Goal: Use online tool/utility: Utilize a website feature to perform a specific function

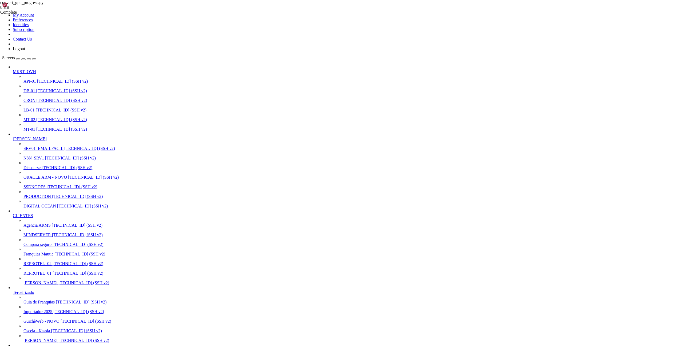
scroll to position [5, 1]
click at [29, 117] on span "MT-02" at bounding box center [29, 119] width 12 height 5
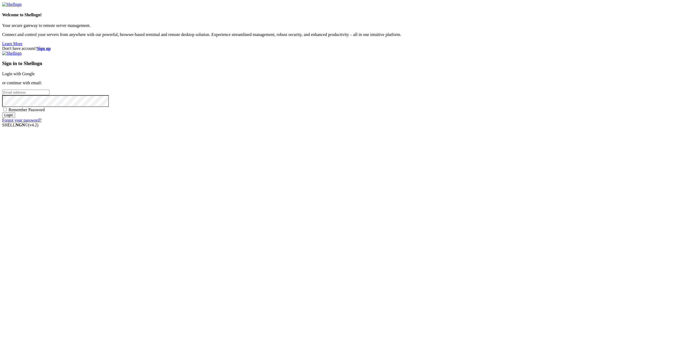
type input "[EMAIL_ADDRESS][DOMAIN_NAME]"
click at [15, 118] on input "Login" at bounding box center [8, 115] width 13 height 6
